Goal: Task Accomplishment & Management: Use online tool/utility

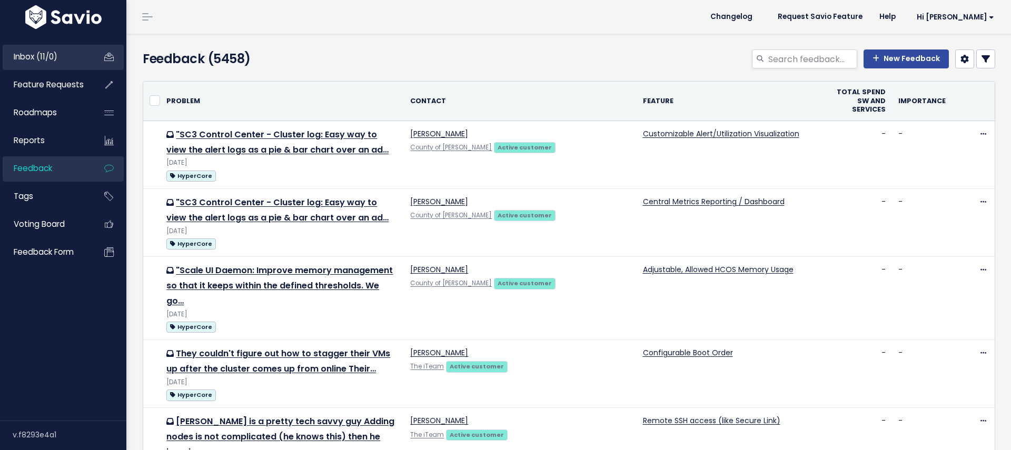
click at [42, 51] on span "Inbox (11/0)" at bounding box center [36, 56] width 44 height 11
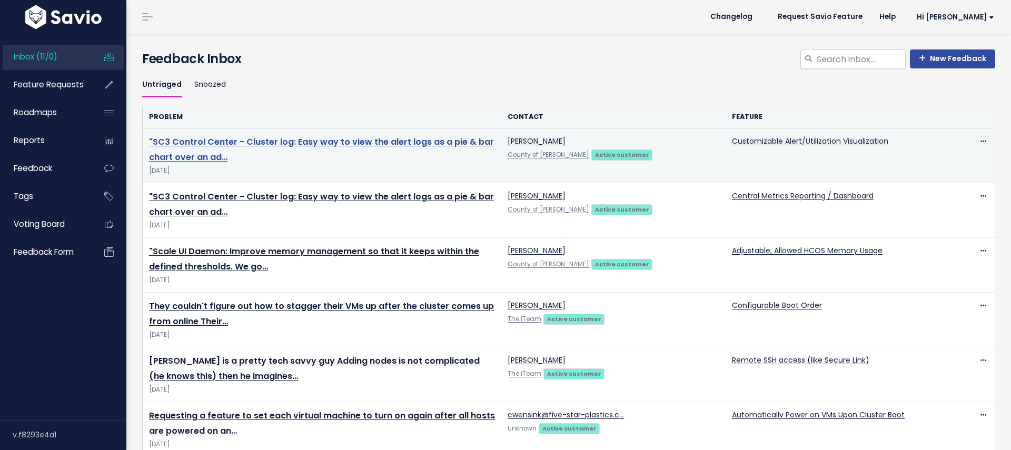
click at [275, 143] on link ""SC3 Control Center - Cluster log: Easy way to view the alert logs as a pie & b…" at bounding box center [321, 149] width 345 height 27
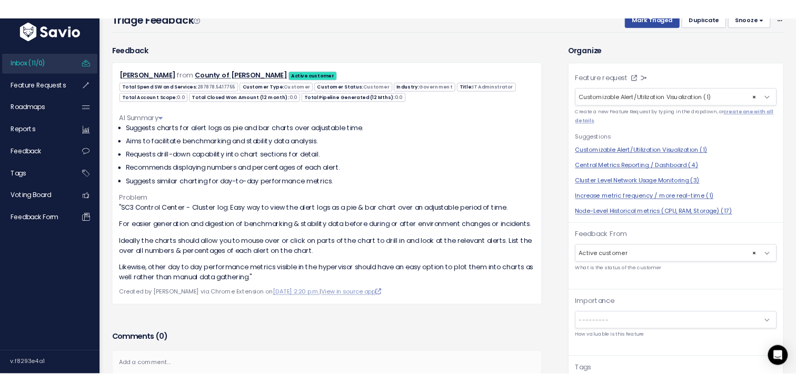
scroll to position [63, 0]
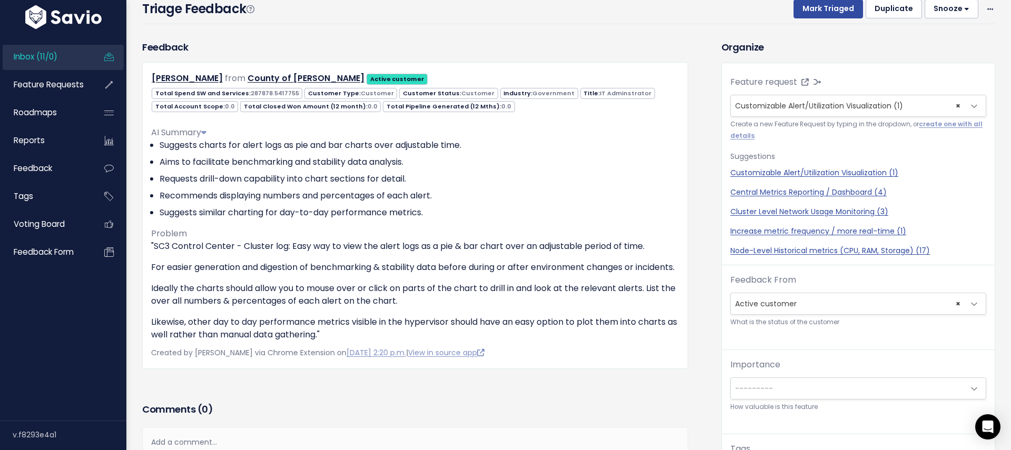
click at [594, 16] on div "Triage Feedback Mark Triaged Duplicate [GEOGRAPHIC_DATA] 1 day 3 days 7 days 14…" at bounding box center [568, 11] width 853 height 25
